Goal: Check status: Check status

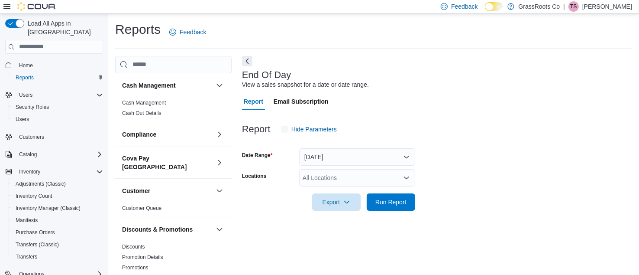
scroll to position [11, 0]
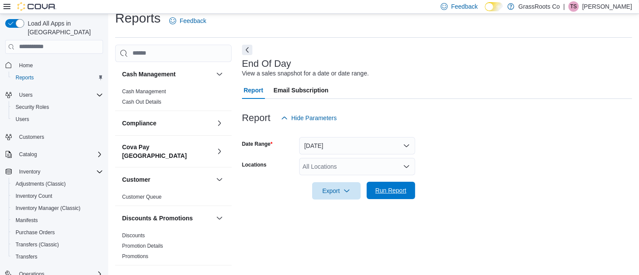
click at [390, 187] on span "Run Report" at bounding box center [391, 190] width 31 height 9
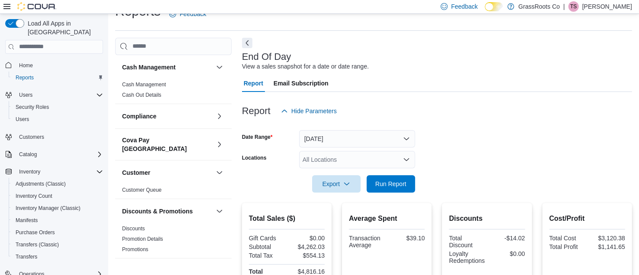
scroll to position [16, 0]
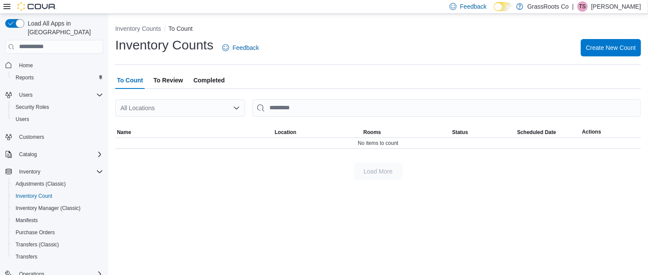
click at [176, 84] on span "To Review" at bounding box center [167, 79] width 29 height 17
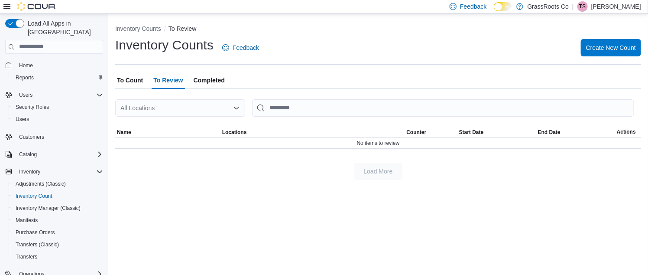
click at [206, 80] on span "Completed" at bounding box center [209, 79] width 31 height 17
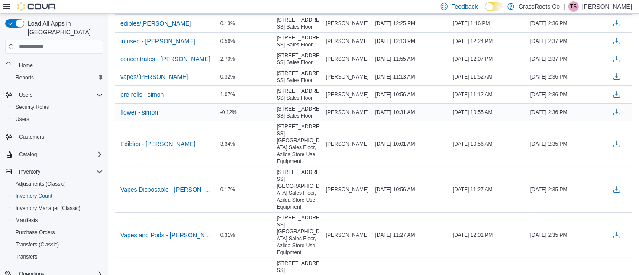
drag, startPoint x: 181, startPoint y: 187, endPoint x: 185, endPoint y: 175, distance: 12.2
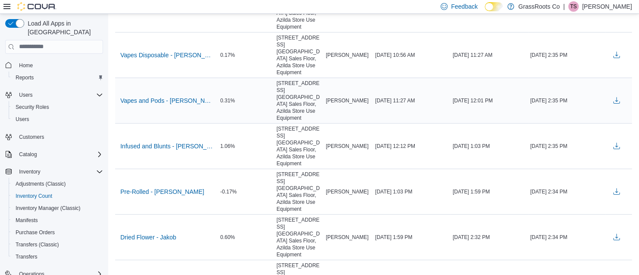
scroll to position [324, 0]
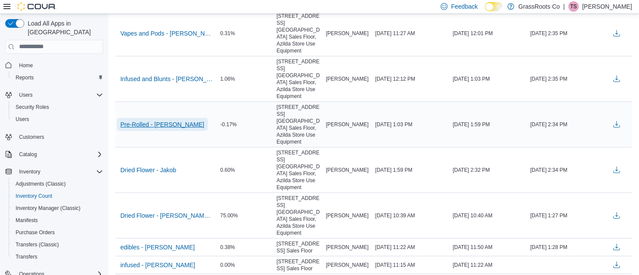
click at [139, 129] on span "Pre-Rolled - Jakob" at bounding box center [162, 124] width 84 height 9
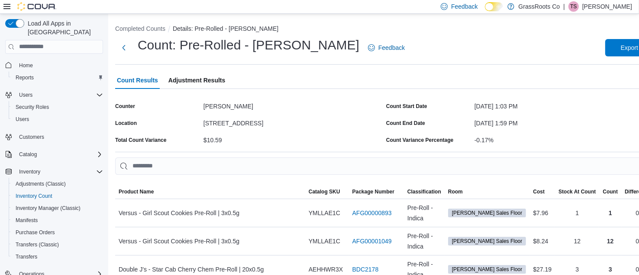
click at [206, 84] on span "Adjustment Results" at bounding box center [196, 79] width 57 height 17
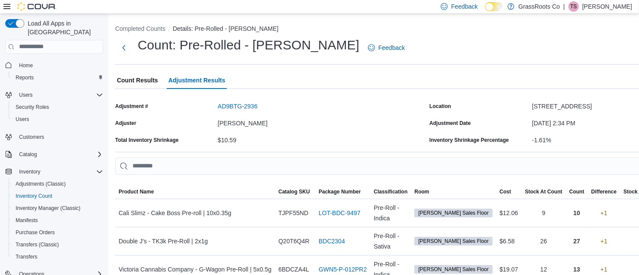
click at [128, 81] on span "Count Results" at bounding box center [137, 79] width 41 height 17
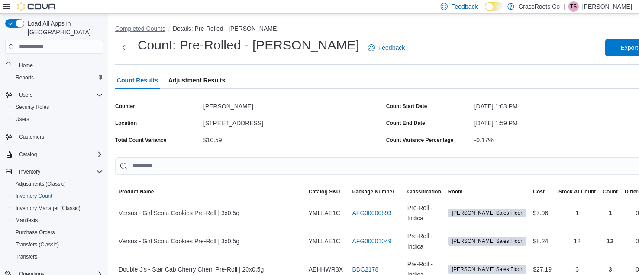
click at [139, 29] on button "Completed Counts" at bounding box center [140, 28] width 50 height 7
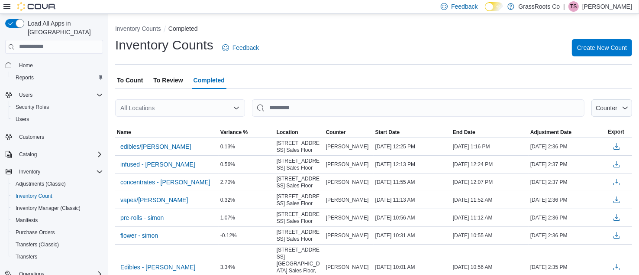
click at [142, 80] on span "To Count" at bounding box center [130, 79] width 26 height 17
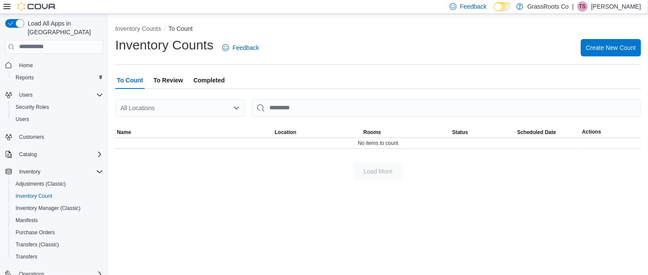
click at [169, 89] on div at bounding box center [378, 94] width 526 height 10
click at [163, 81] on span "To Review" at bounding box center [167, 79] width 29 height 17
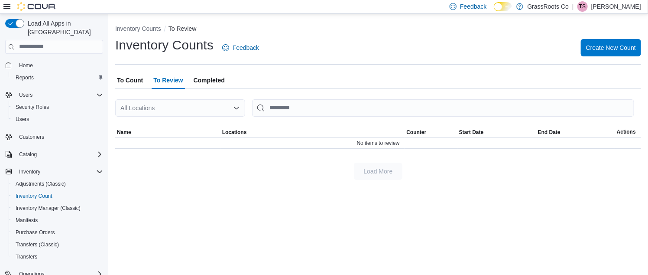
click at [122, 84] on span "To Count" at bounding box center [130, 79] width 26 height 17
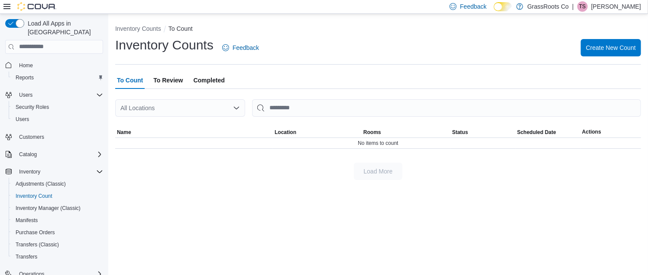
click at [214, 82] on span "Completed" at bounding box center [209, 79] width 31 height 17
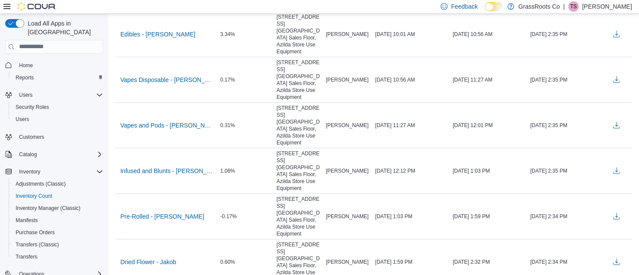
scroll to position [234, 0]
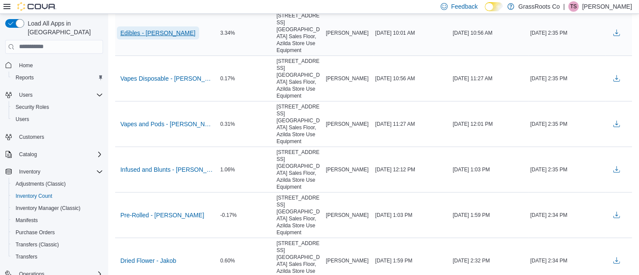
click at [149, 37] on span "Edibles - Jakob" at bounding box center [157, 33] width 75 height 9
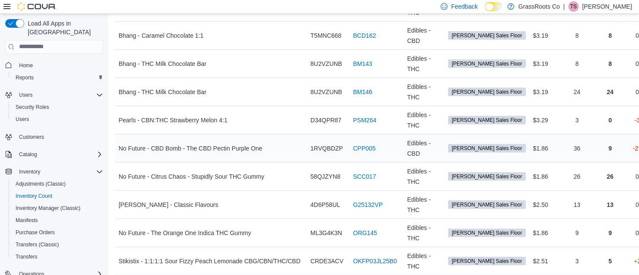
scroll to position [768, 0]
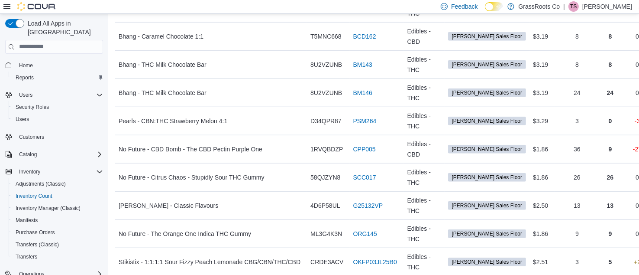
drag, startPoint x: 203, startPoint y: 175, endPoint x: 260, endPoint y: 177, distance: 56.8
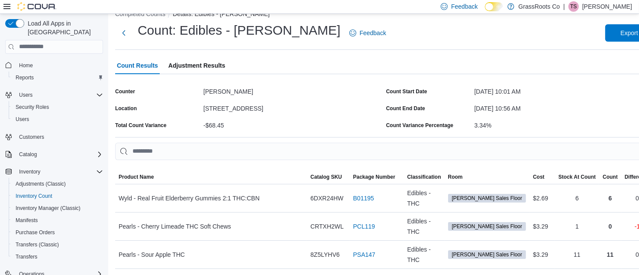
scroll to position [14, 0]
click at [187, 61] on span "Adjustment Results" at bounding box center [196, 66] width 57 height 17
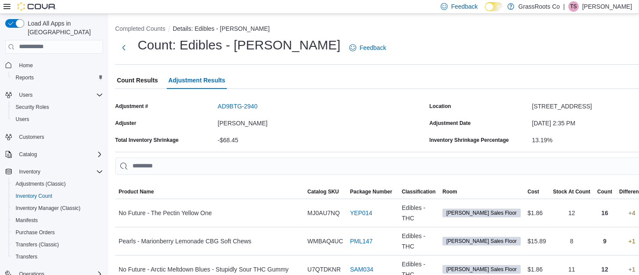
scroll to position [0, 0]
click at [143, 83] on span "Count Results" at bounding box center [137, 79] width 41 height 17
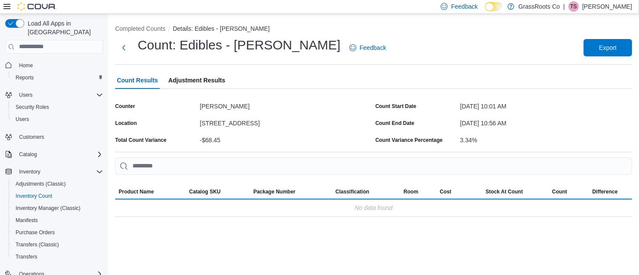
scroll to position [0, 0]
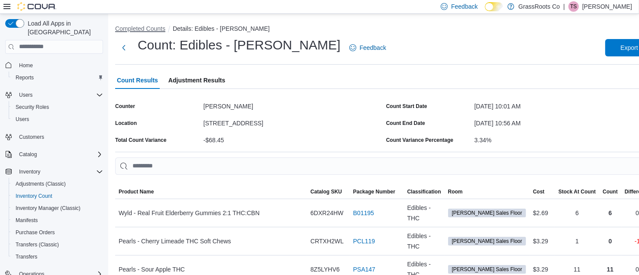
click at [136, 26] on button "Completed Counts" at bounding box center [140, 28] width 50 height 7
